Goal: Task Accomplishment & Management: Manage account settings

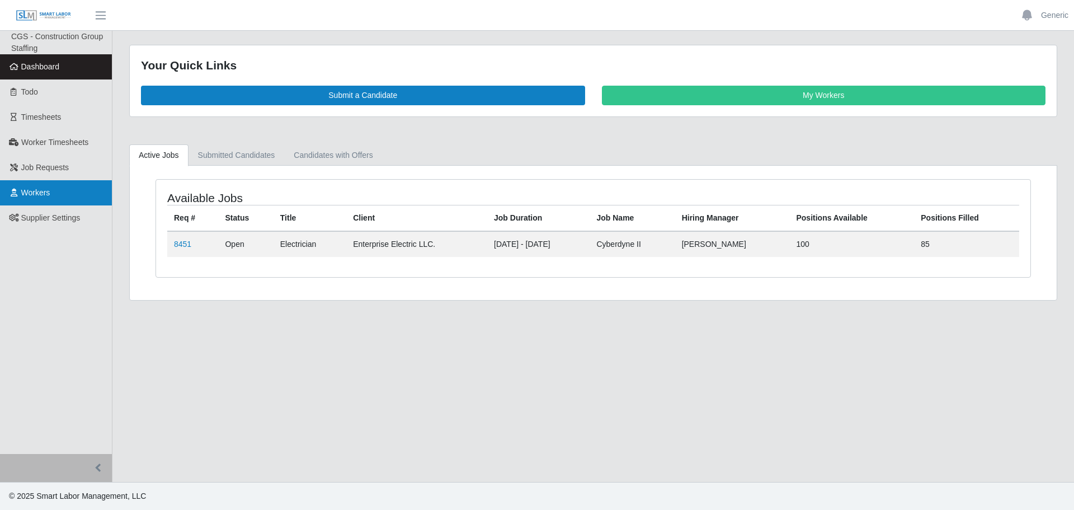
click at [41, 189] on span "Workers" at bounding box center [35, 192] width 29 height 9
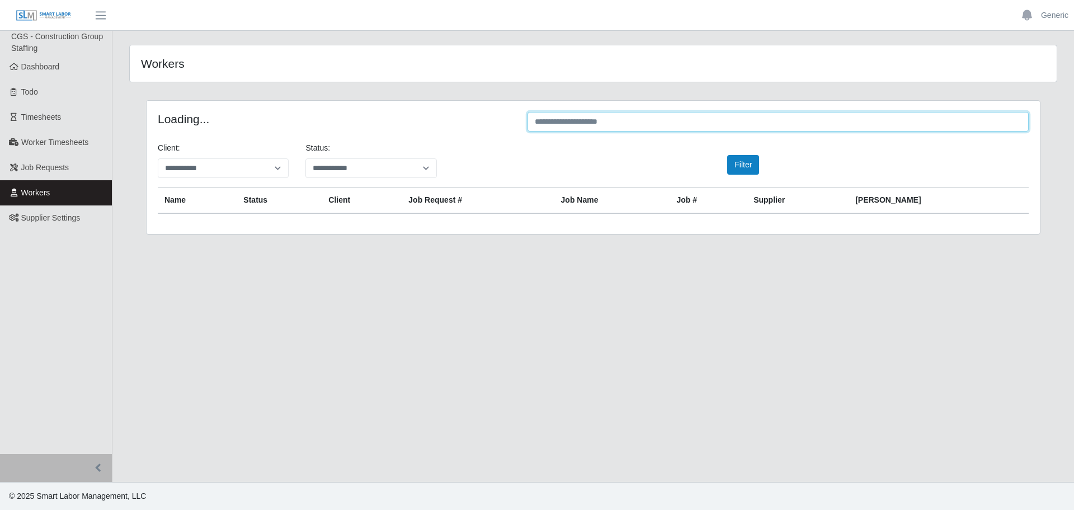
click at [572, 125] on input "text" at bounding box center [778, 122] width 501 height 20
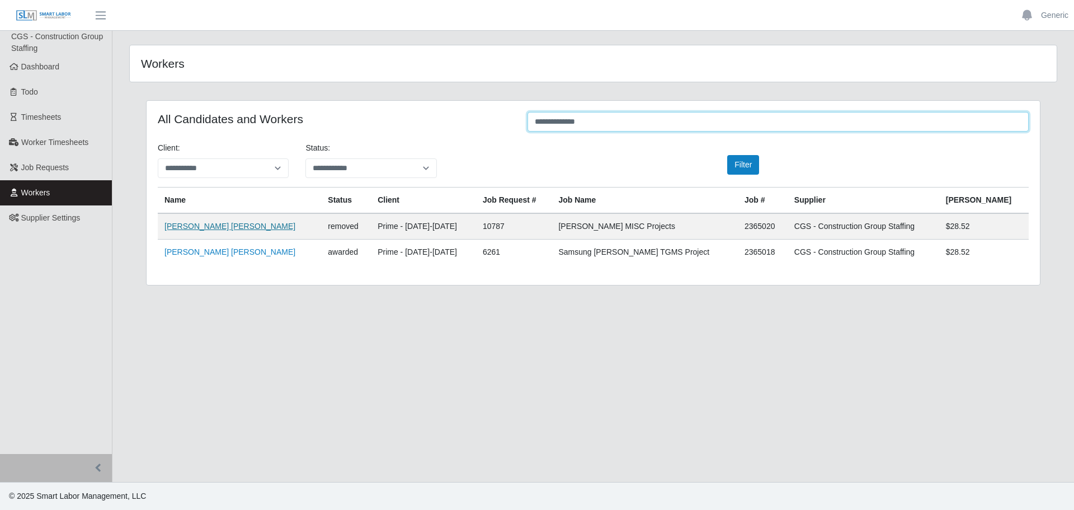
type input "**********"
click at [204, 227] on link "[PERSON_NAME] [PERSON_NAME]" at bounding box center [230, 226] width 131 height 9
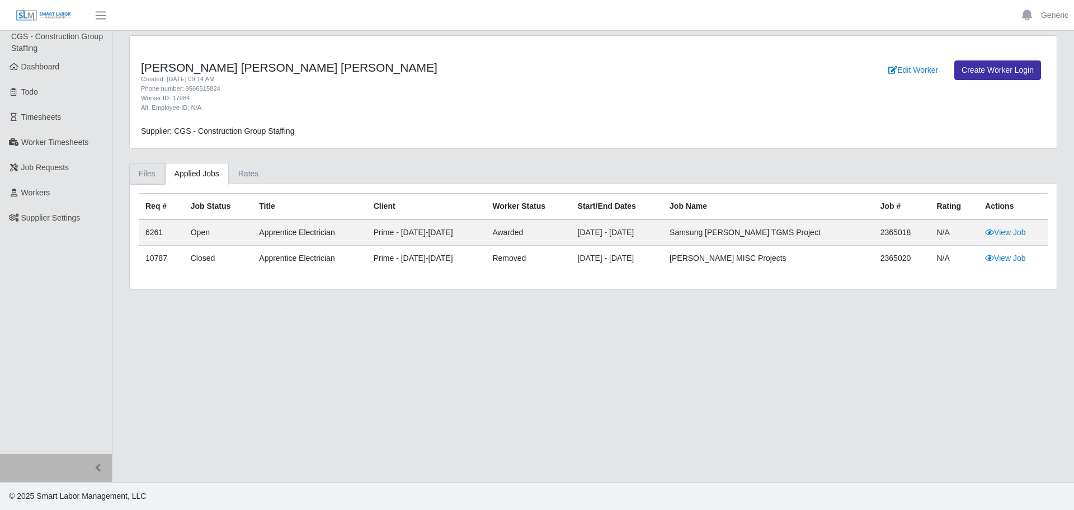
click at [153, 176] on link "Files" at bounding box center [147, 174] width 36 height 22
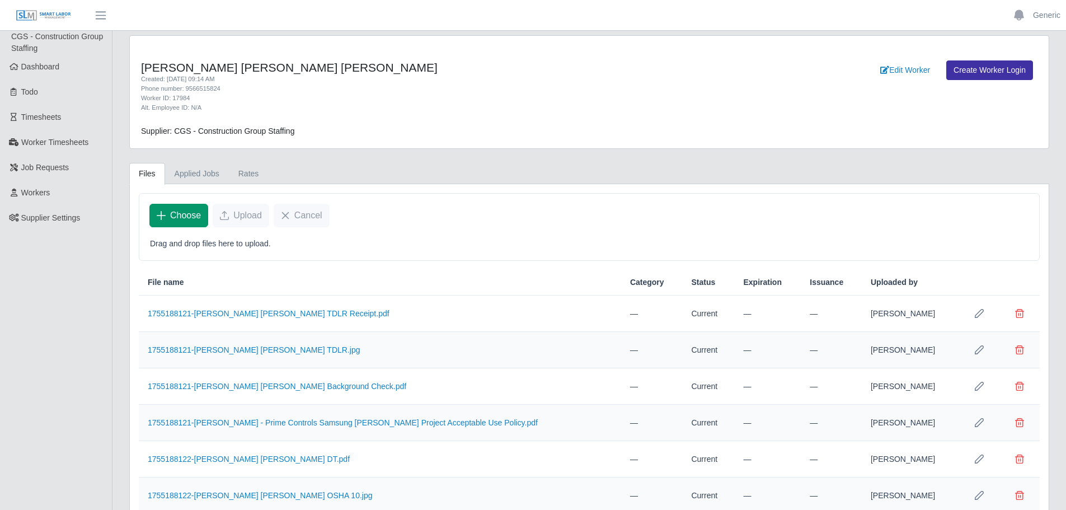
click at [188, 217] on span "Choose" at bounding box center [185, 215] width 31 height 13
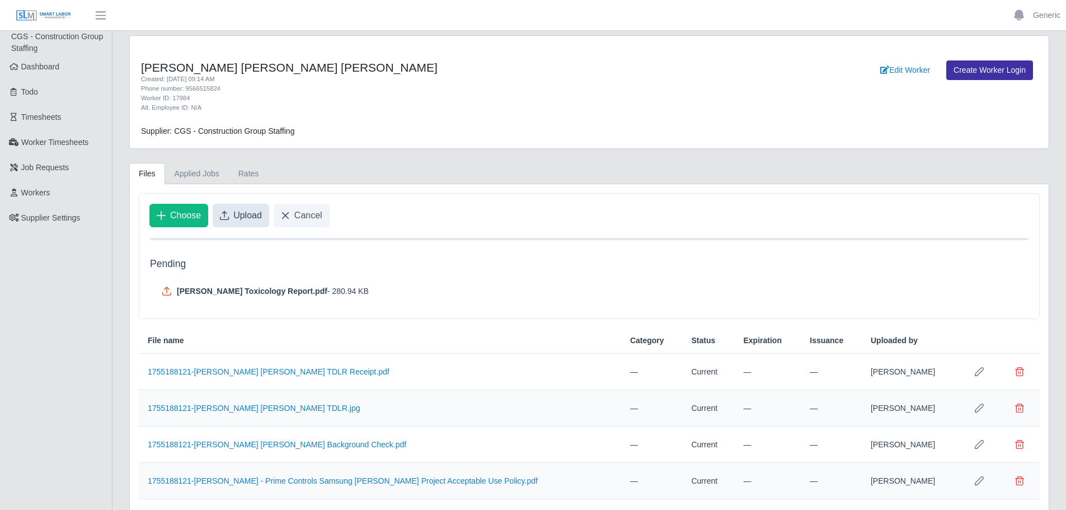
click at [253, 214] on span "Upload" at bounding box center [247, 215] width 29 height 13
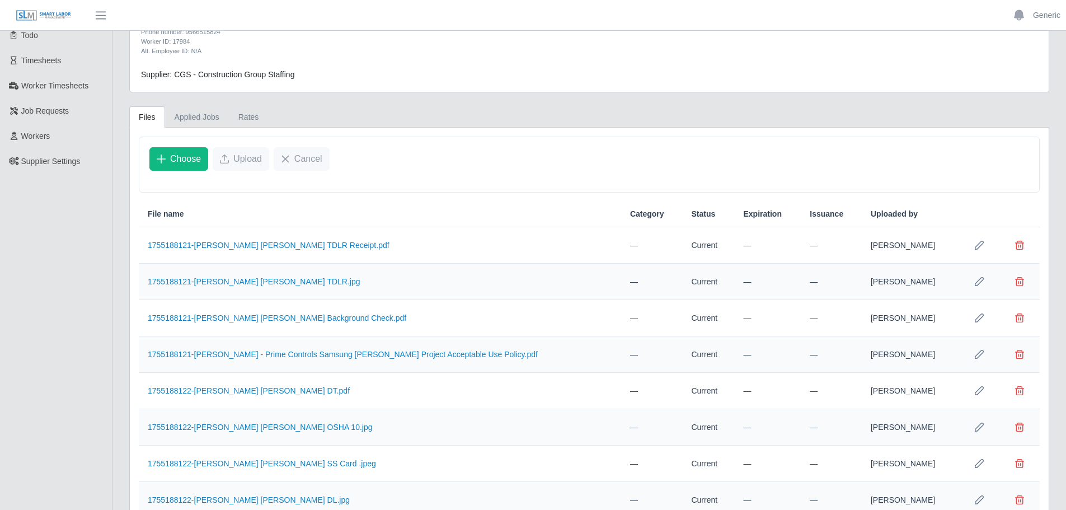
scroll to position [139, 0]
